Goal: Transaction & Acquisition: Purchase product/service

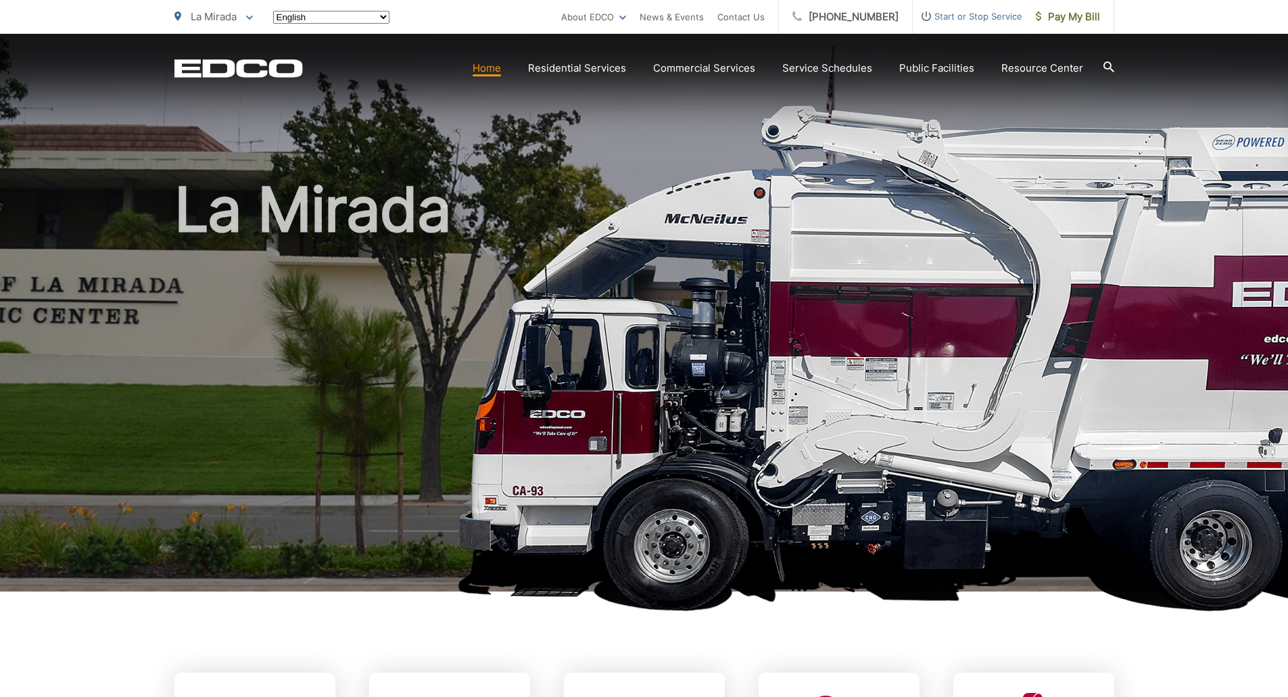
drag, startPoint x: 0, startPoint y: 0, endPoint x: 1088, endPoint y: 16, distance: 1088.0
click at [1088, 16] on span "Pay My Bill" at bounding box center [1068, 17] width 64 height 16
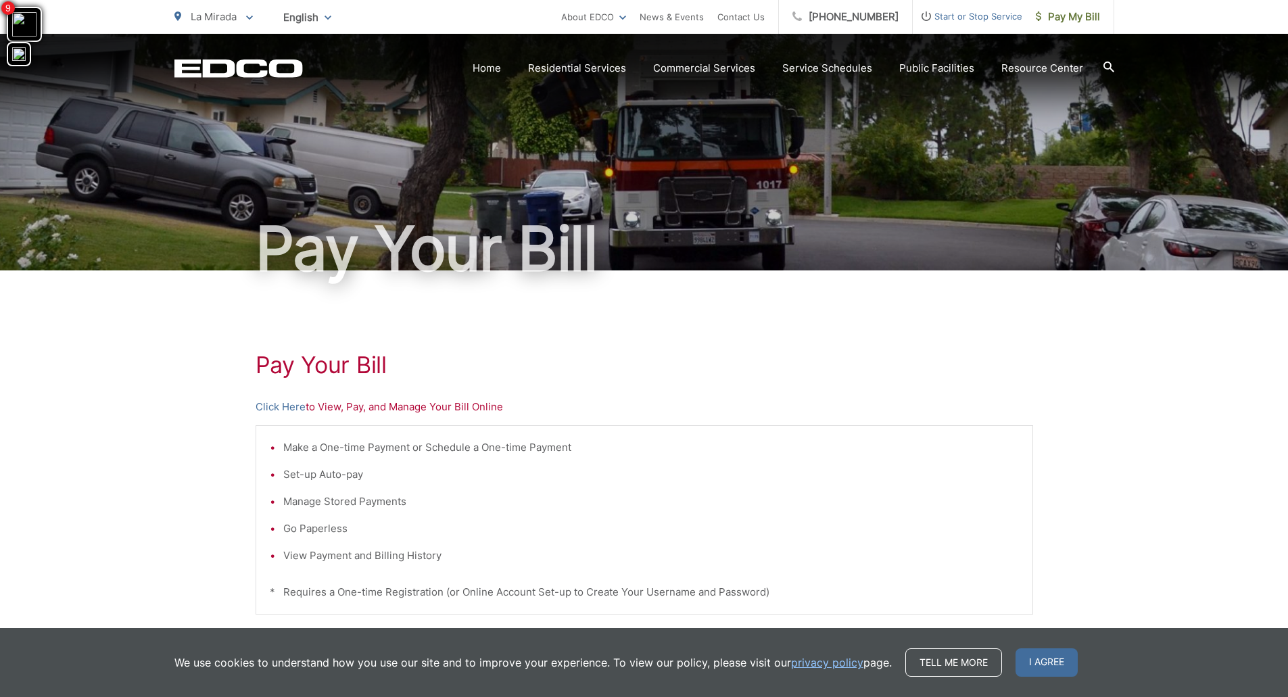
click at [1022, 657] on span "I agree" at bounding box center [1047, 662] width 62 height 28
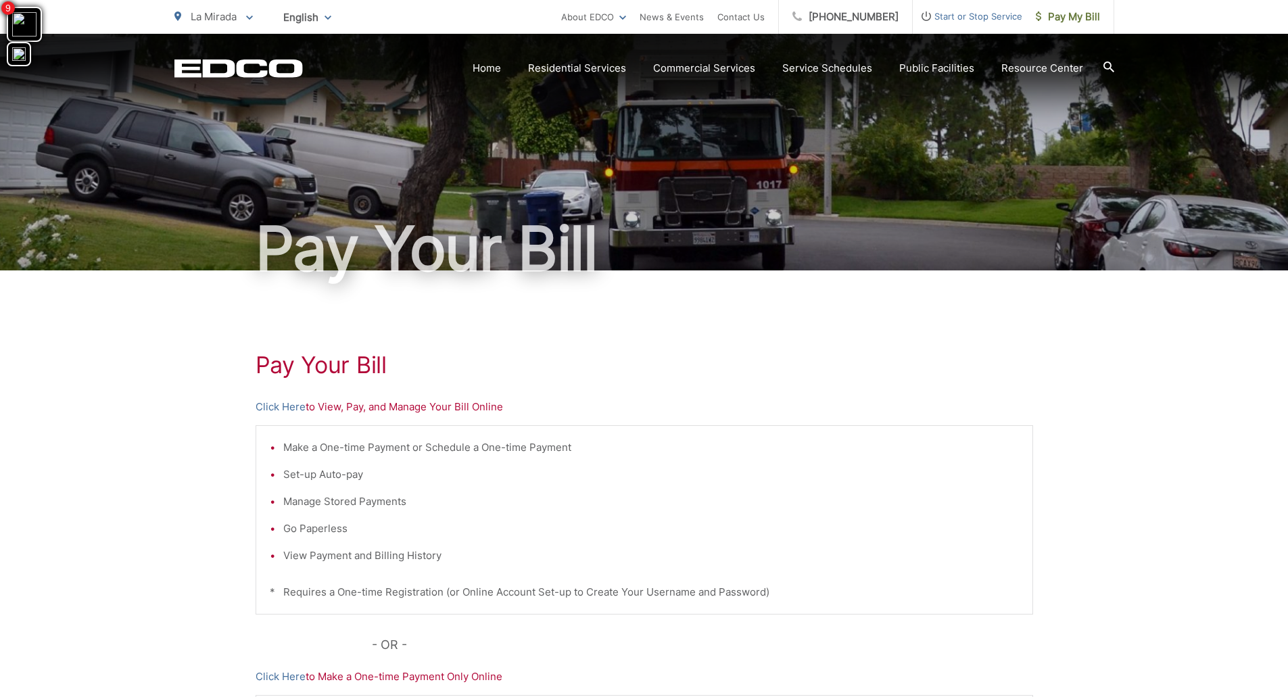
click at [287, 407] on link "Click Here" at bounding box center [281, 407] width 50 height 16
